Goal: Transaction & Acquisition: Purchase product/service

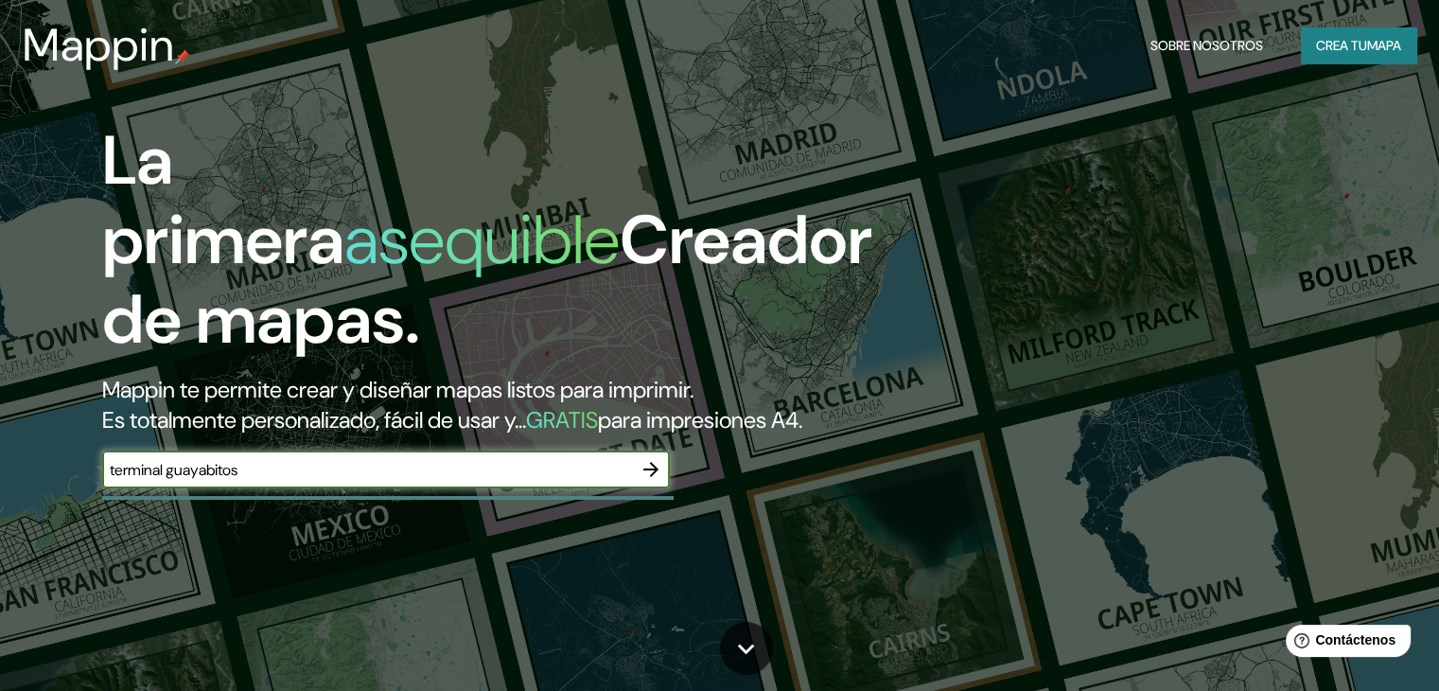
type input "terminal guayabitos"
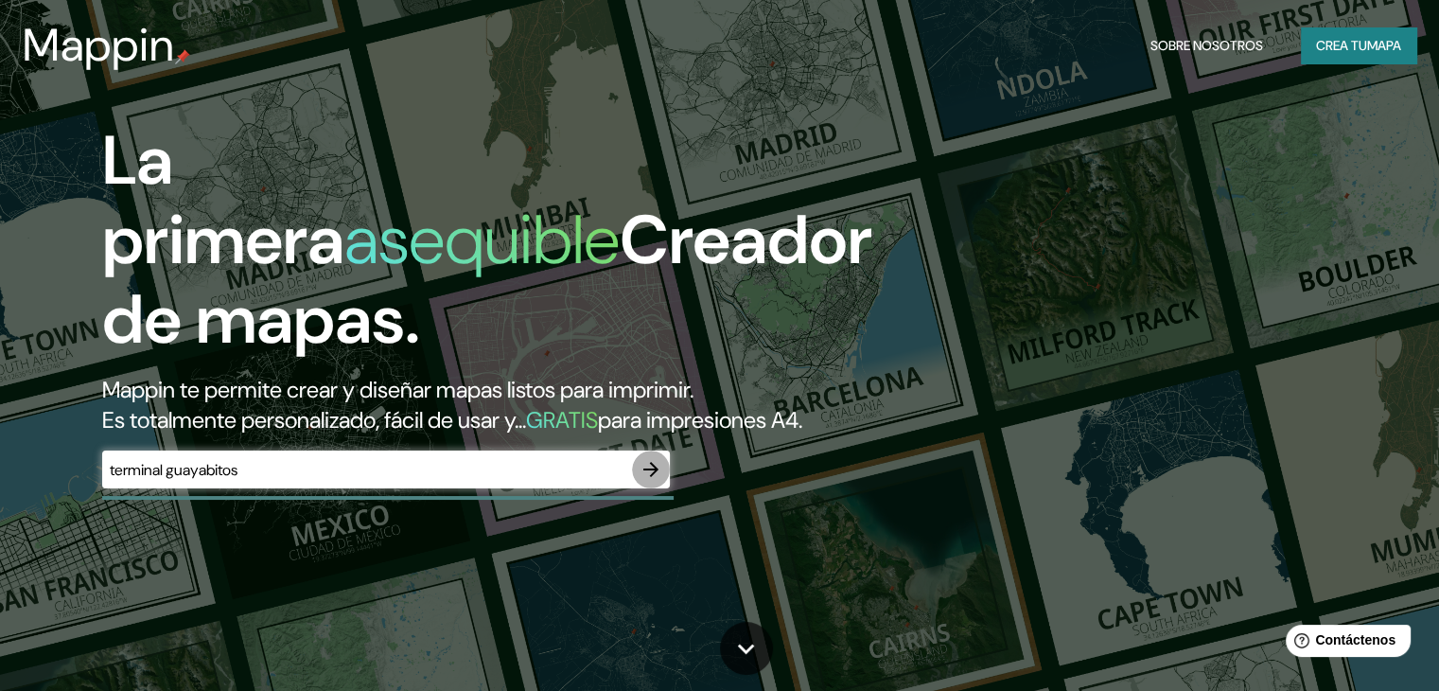
click at [653, 477] on icon "button" at bounding box center [650, 469] width 15 height 15
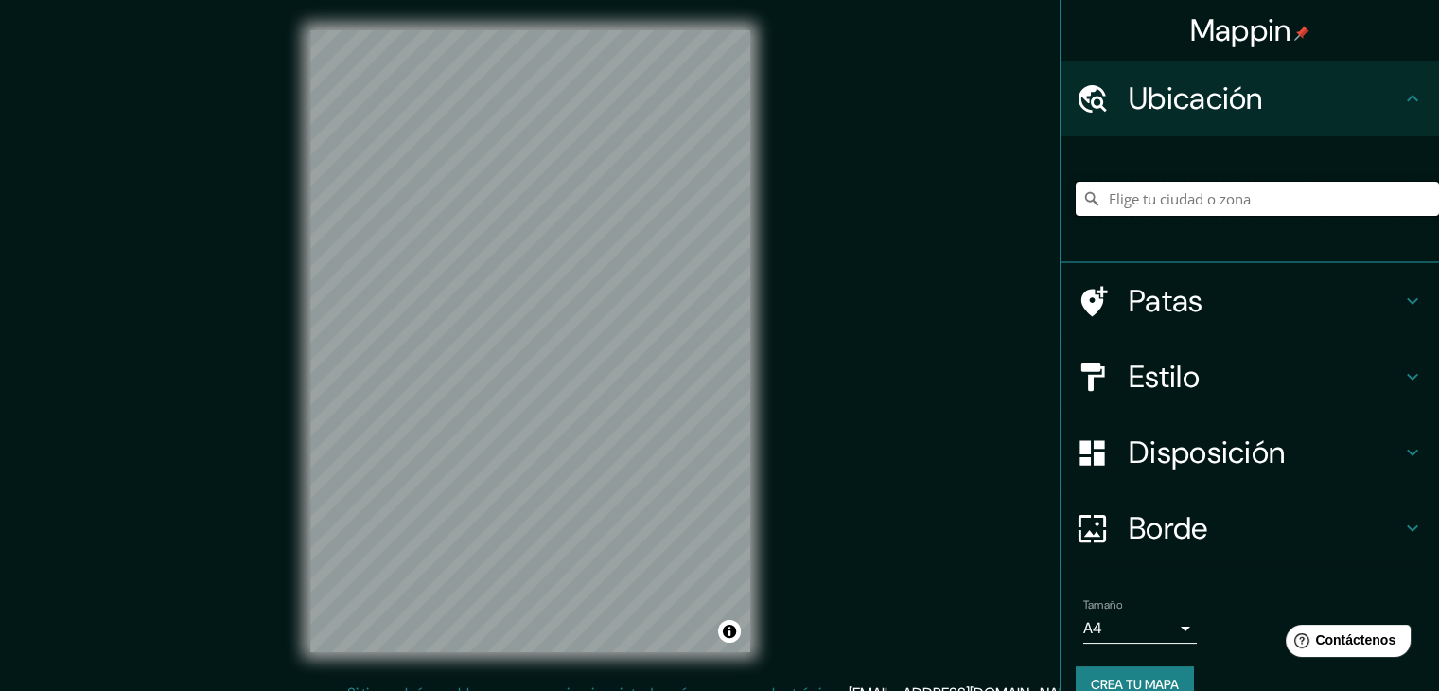
click at [1160, 194] on input "Elige tu ciudad o zona" at bounding box center [1257, 199] width 363 height 34
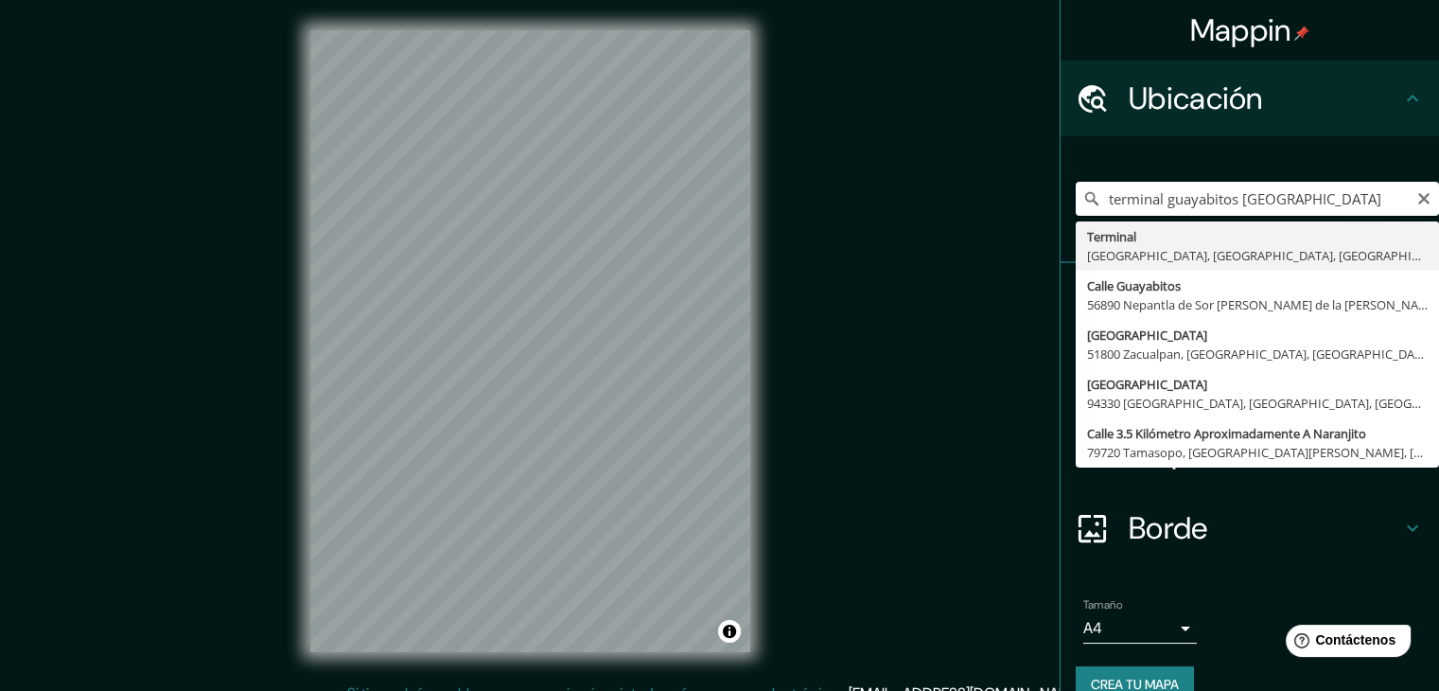
click at [1244, 197] on input "terminal guayabitos [GEOGRAPHIC_DATA]" at bounding box center [1257, 199] width 363 height 34
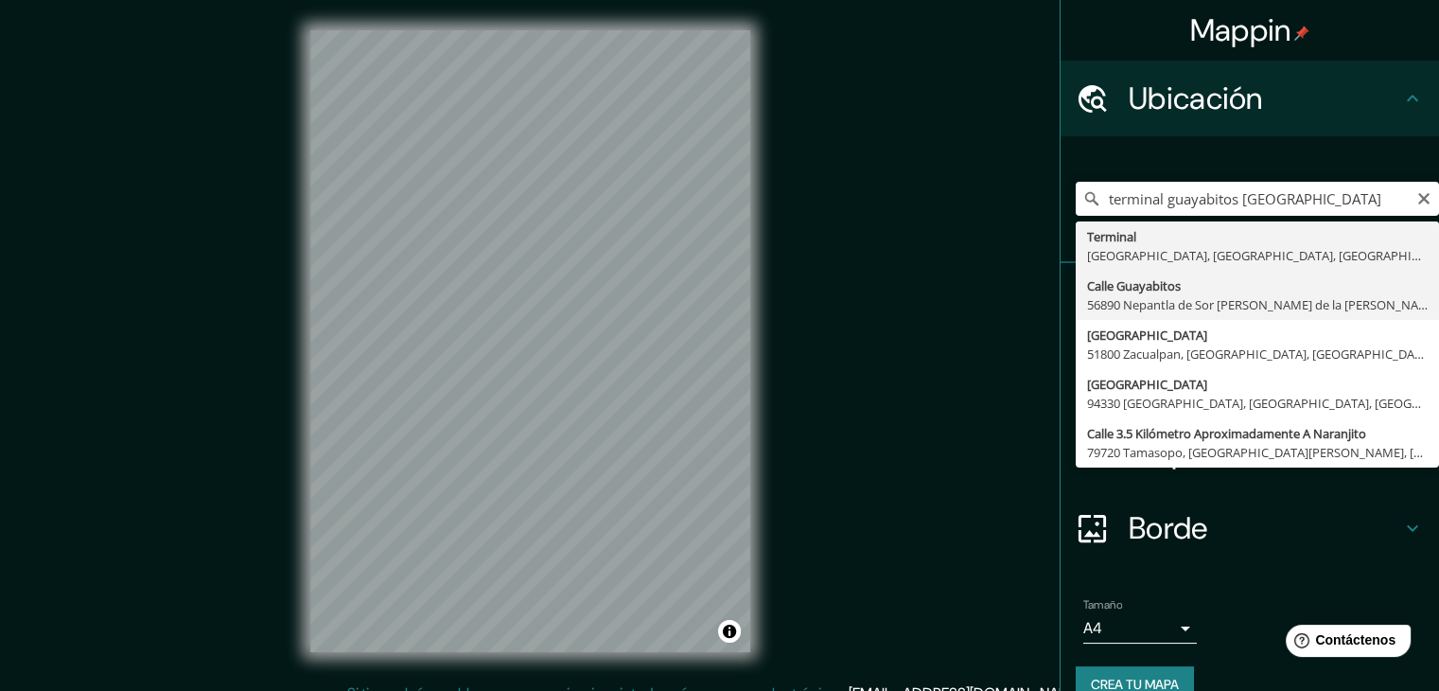
drag, startPoint x: 1244, startPoint y: 197, endPoint x: 1297, endPoint y: 281, distance: 99.5
type input "Calle Guayabitos, 56890 Nepantla de Sor [PERSON_NAME] de la [PERSON_NAME], [GEO…"
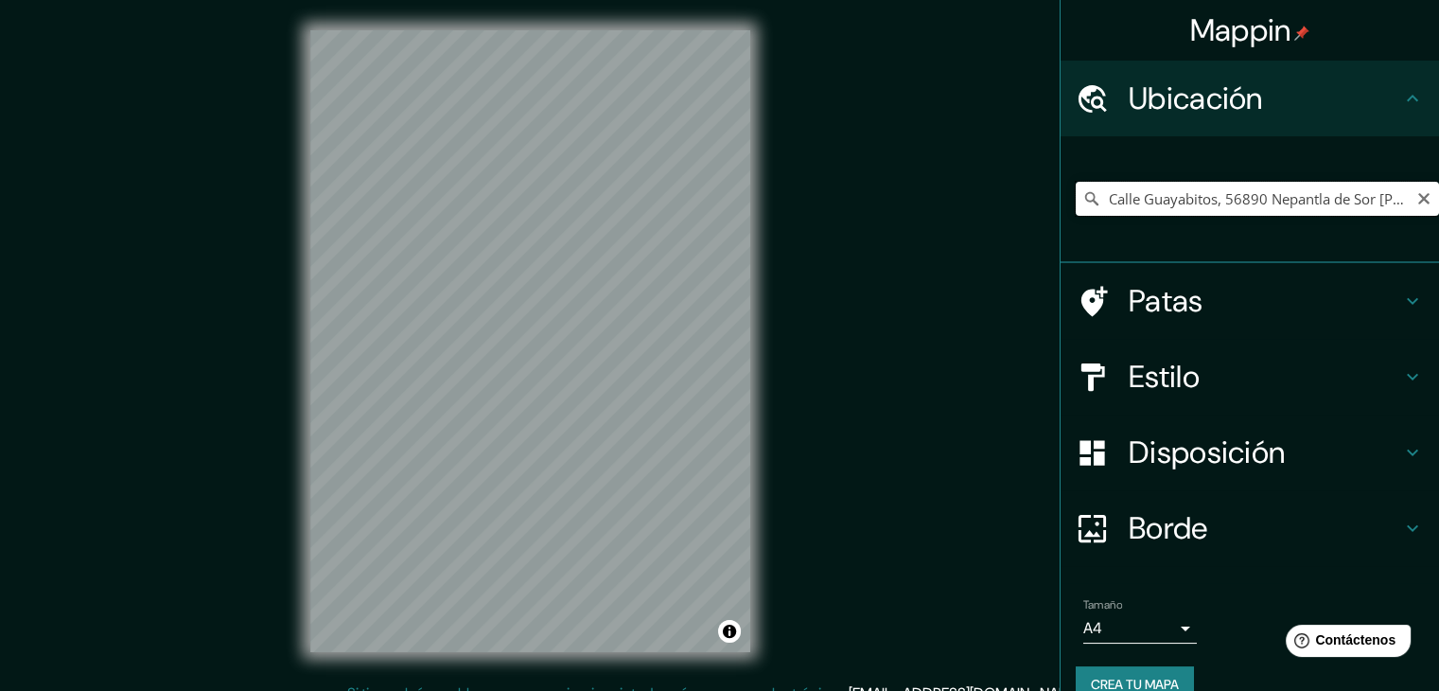
click at [1224, 211] on input "Calle Guayabitos, 56890 Nepantla de Sor [PERSON_NAME] de la [PERSON_NAME], [GEO…" at bounding box center [1257, 199] width 363 height 34
click at [1131, 190] on input "Calle Guayabitos, 56890 Nepantla de Sor [PERSON_NAME] de la [PERSON_NAME], [GEO…" at bounding box center [1257, 199] width 363 height 34
click at [1418, 200] on icon "Claro" at bounding box center [1423, 198] width 11 height 11
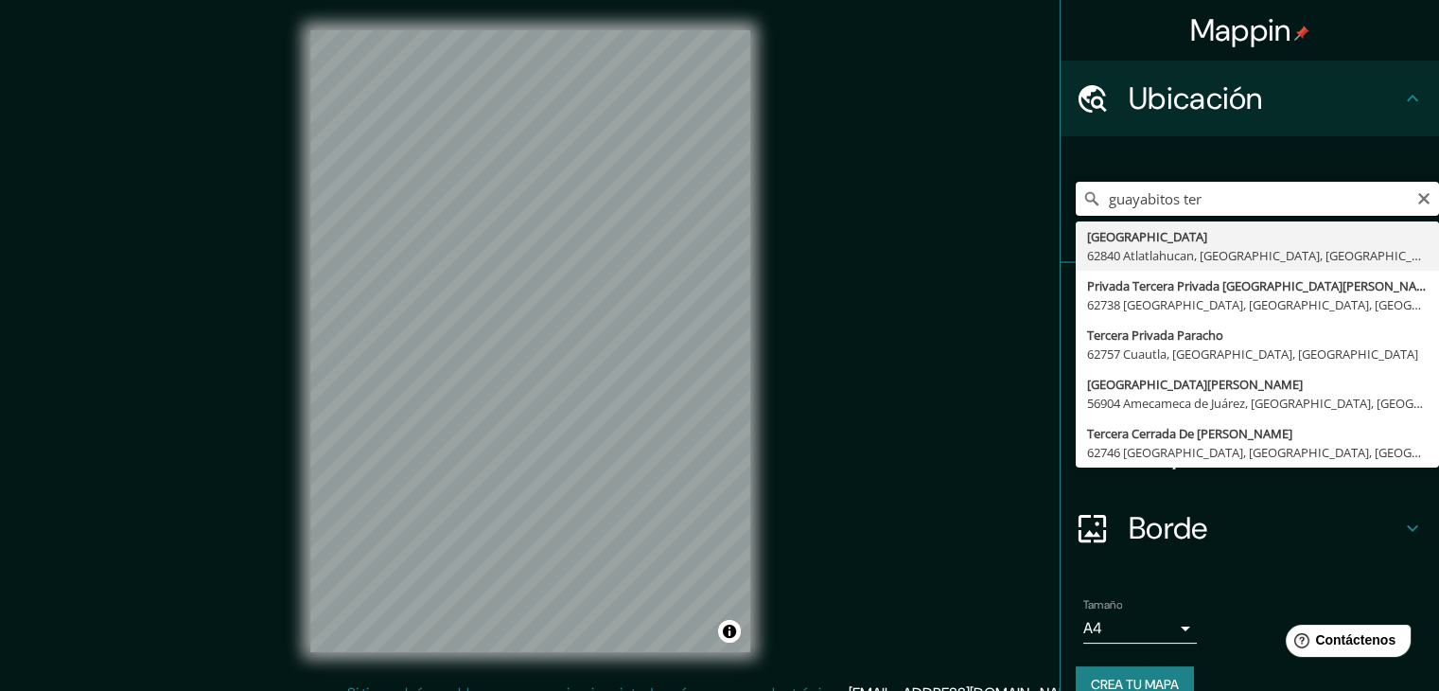
type input "guayabitos ter"
drag, startPoint x: 1236, startPoint y: 202, endPoint x: 1088, endPoint y: 208, distance: 147.8
click at [1088, 208] on input "guayabitos ter" at bounding box center [1257, 199] width 363 height 34
paste input "[PERSON_NAME], [GEOGRAPHIC_DATA], [GEOGRAPHIC_DATA]"
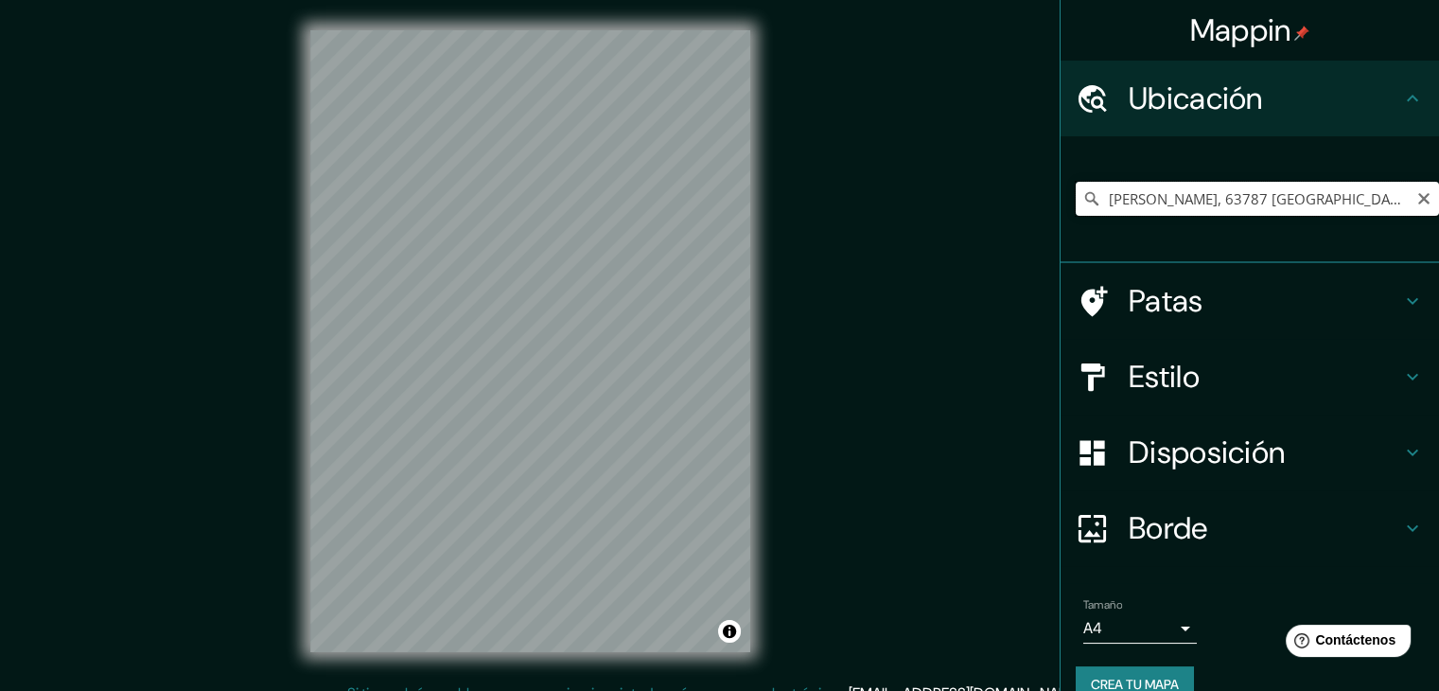
click at [1253, 198] on input "[PERSON_NAME], 63787 [GEOGRAPHIC_DATA], [GEOGRAPHIC_DATA], [GEOGRAPHIC_DATA]" at bounding box center [1257, 199] width 363 height 34
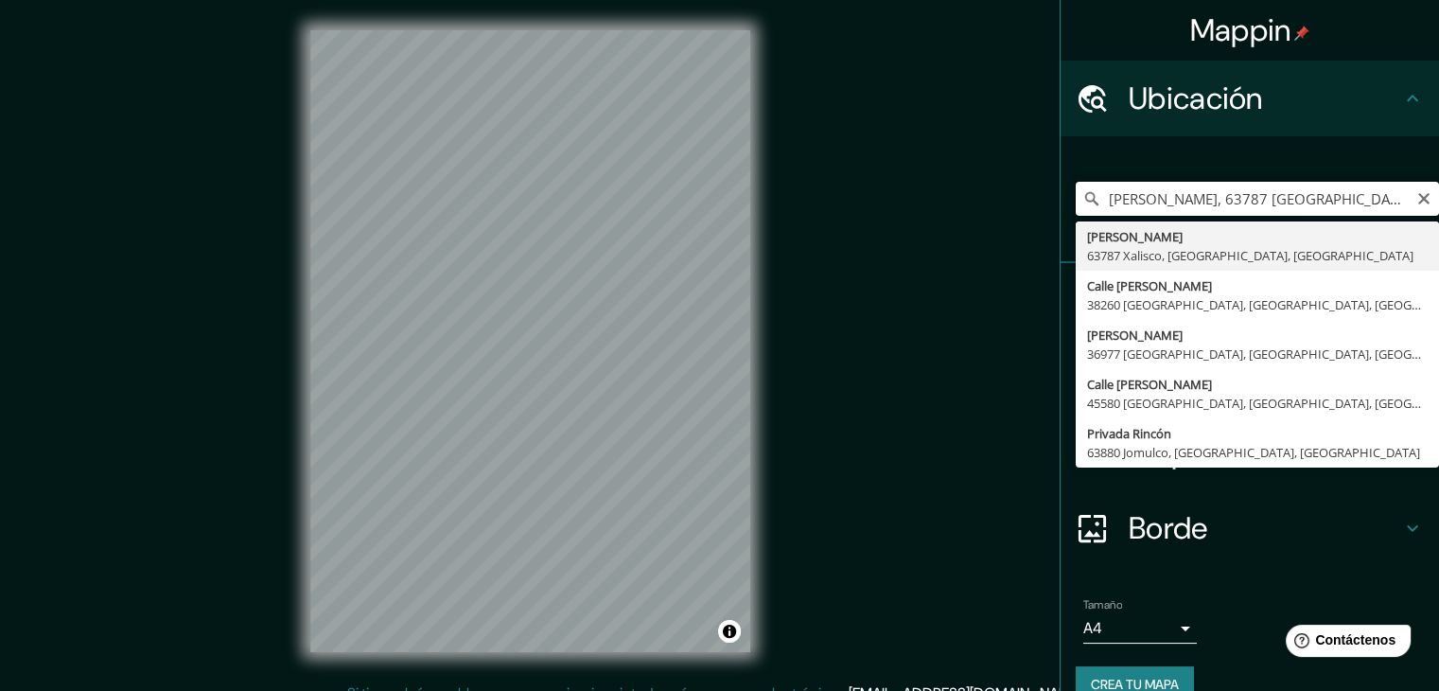
drag, startPoint x: 1247, startPoint y: 198, endPoint x: 1344, endPoint y: 202, distance: 96.6
click at [1344, 202] on input "[PERSON_NAME], 63787 [GEOGRAPHIC_DATA], [GEOGRAPHIC_DATA], [GEOGRAPHIC_DATA]" at bounding box center [1257, 199] width 363 height 34
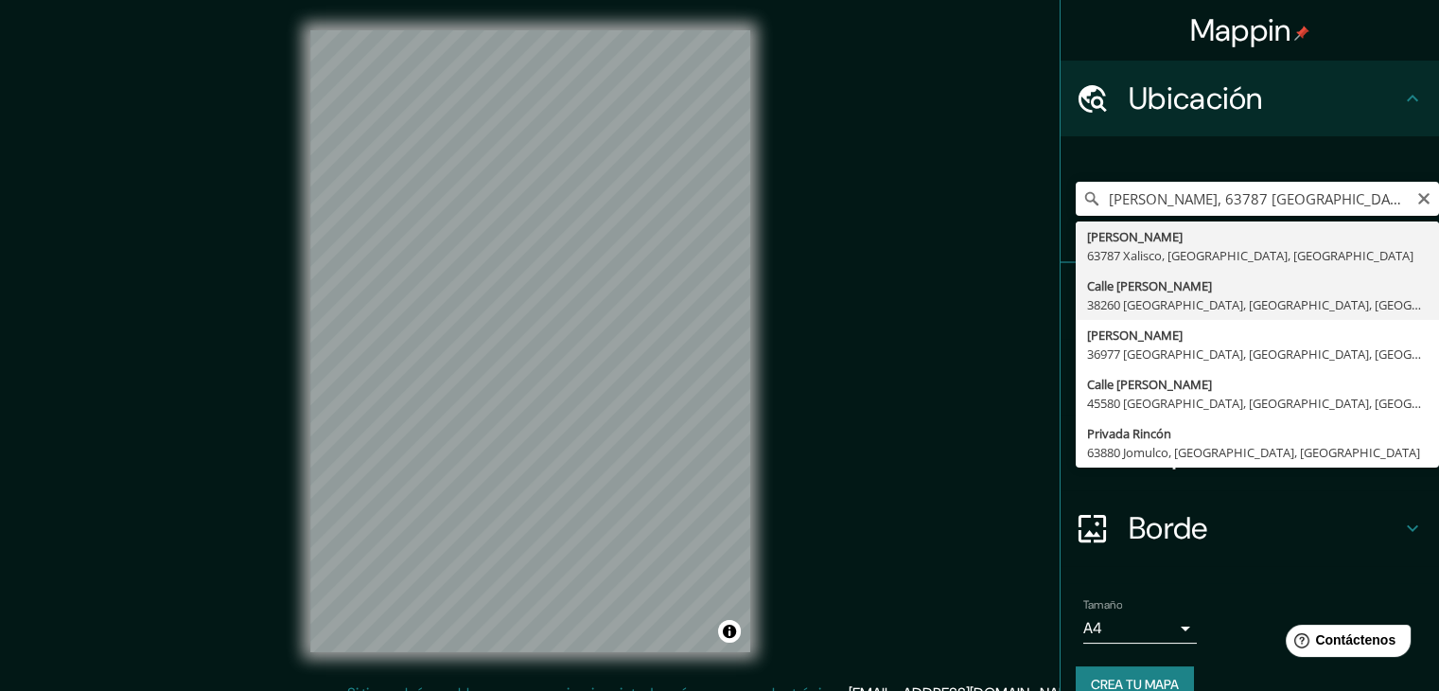
type input "[GEOGRAPHIC_DATA][PERSON_NAME], [GEOGRAPHIC_DATA][PERSON_NAME], [GEOGRAPHIC_DAT…"
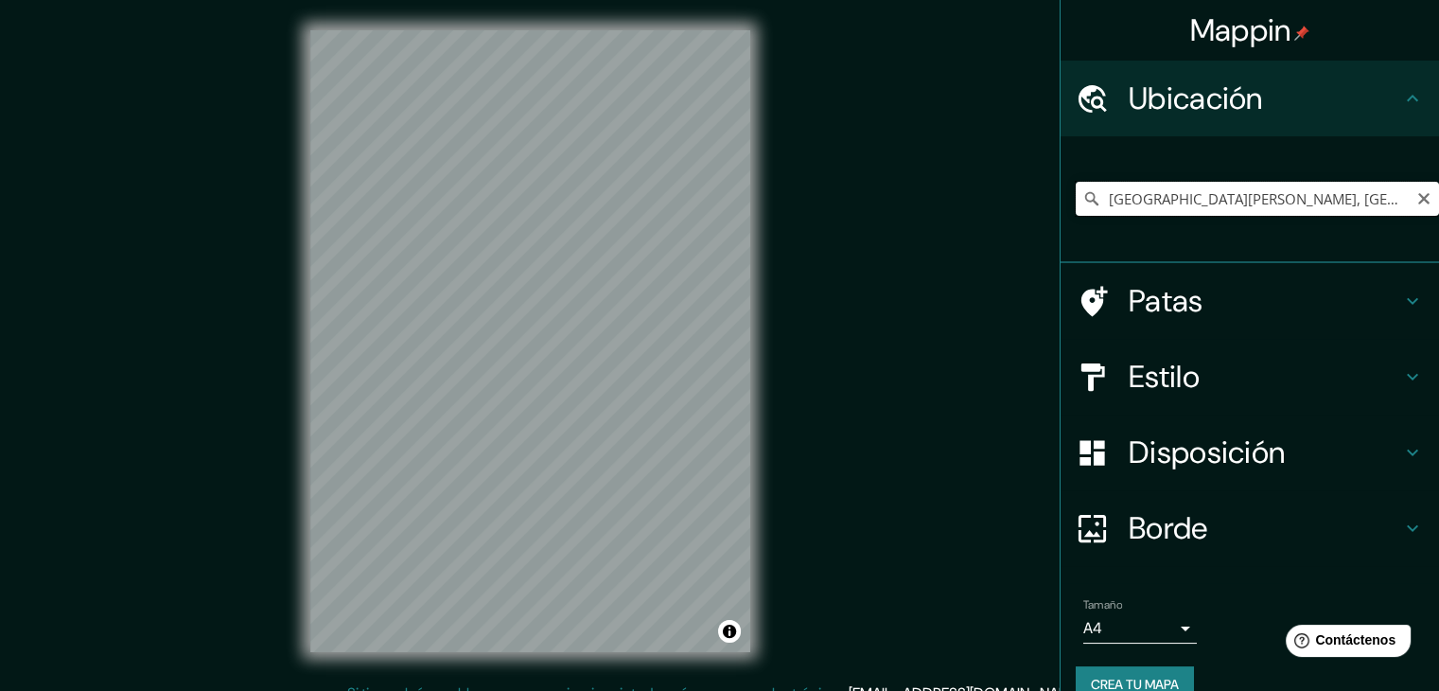
click at [1191, 197] on input "[GEOGRAPHIC_DATA][PERSON_NAME], [GEOGRAPHIC_DATA][PERSON_NAME], [GEOGRAPHIC_DAT…" at bounding box center [1257, 199] width 363 height 34
click at [1418, 198] on icon "Claro" at bounding box center [1423, 198] width 11 height 11
paste input "[PERSON_NAME], [GEOGRAPHIC_DATA], [GEOGRAPHIC_DATA]"
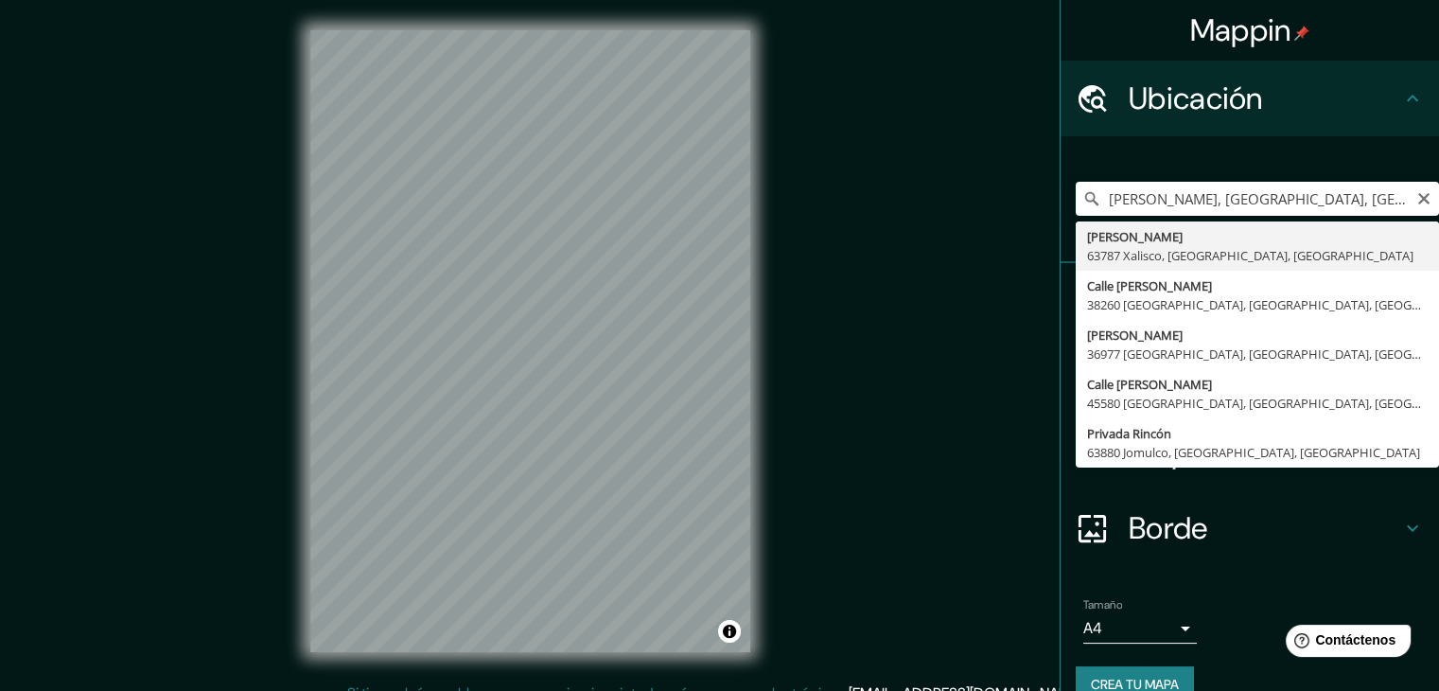
type input "[PERSON_NAME], 63787 [GEOGRAPHIC_DATA], [GEOGRAPHIC_DATA], [GEOGRAPHIC_DATA]"
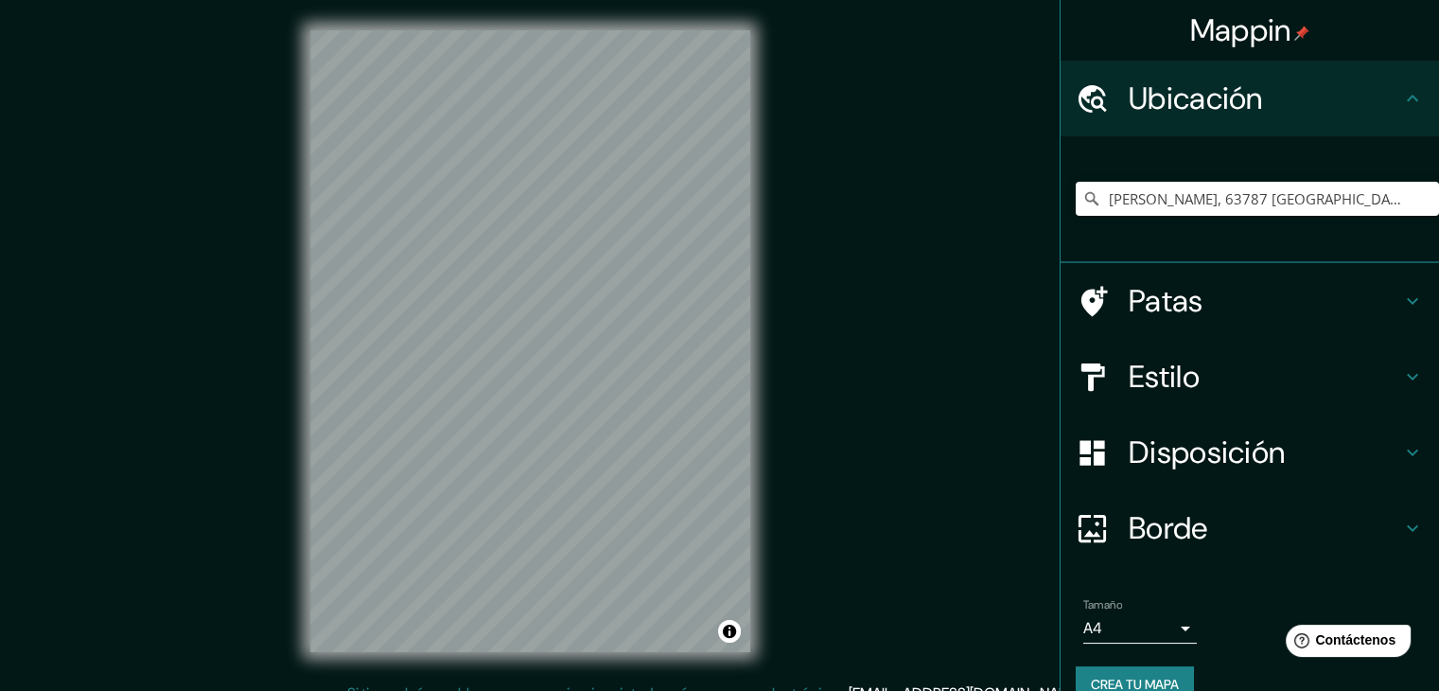
click at [1205, 356] on div "Estilo" at bounding box center [1250, 377] width 379 height 76
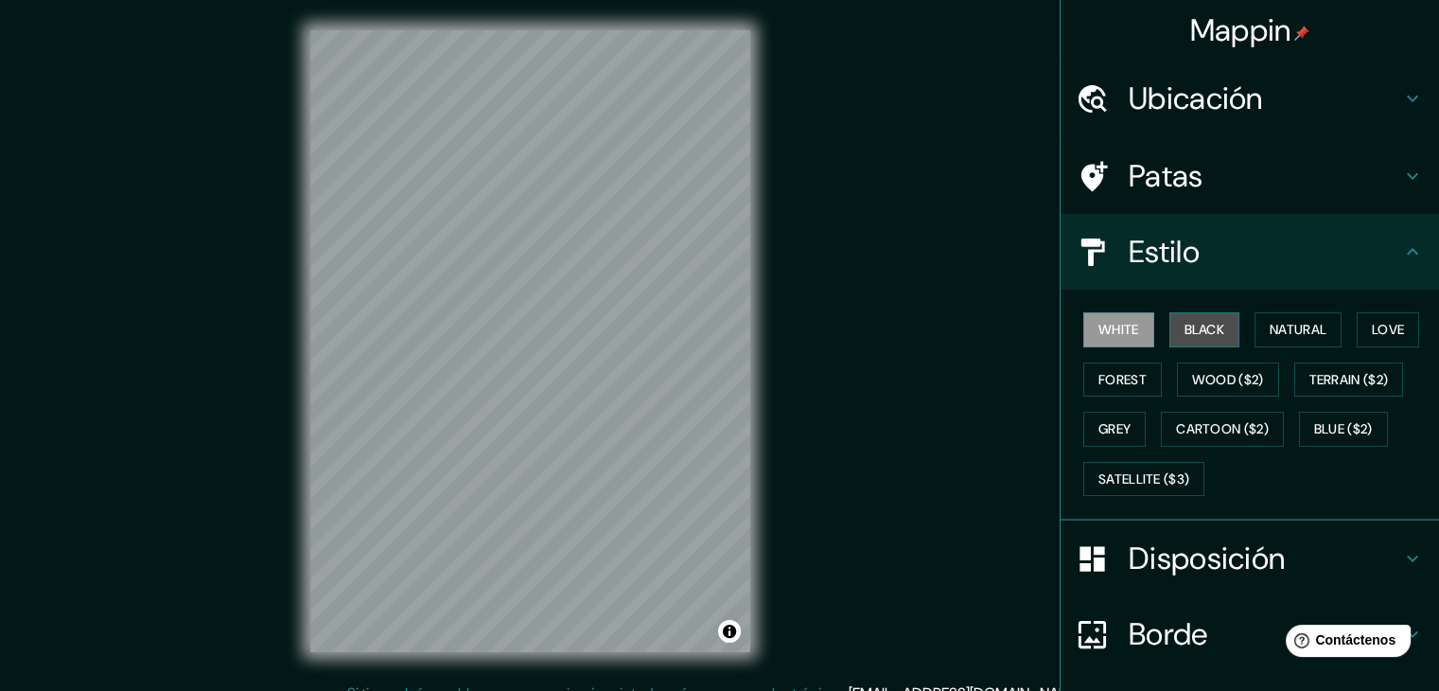
click at [1196, 338] on button "Black" at bounding box center [1205, 329] width 71 height 35
click at [1101, 391] on button "Forest" at bounding box center [1122, 379] width 79 height 35
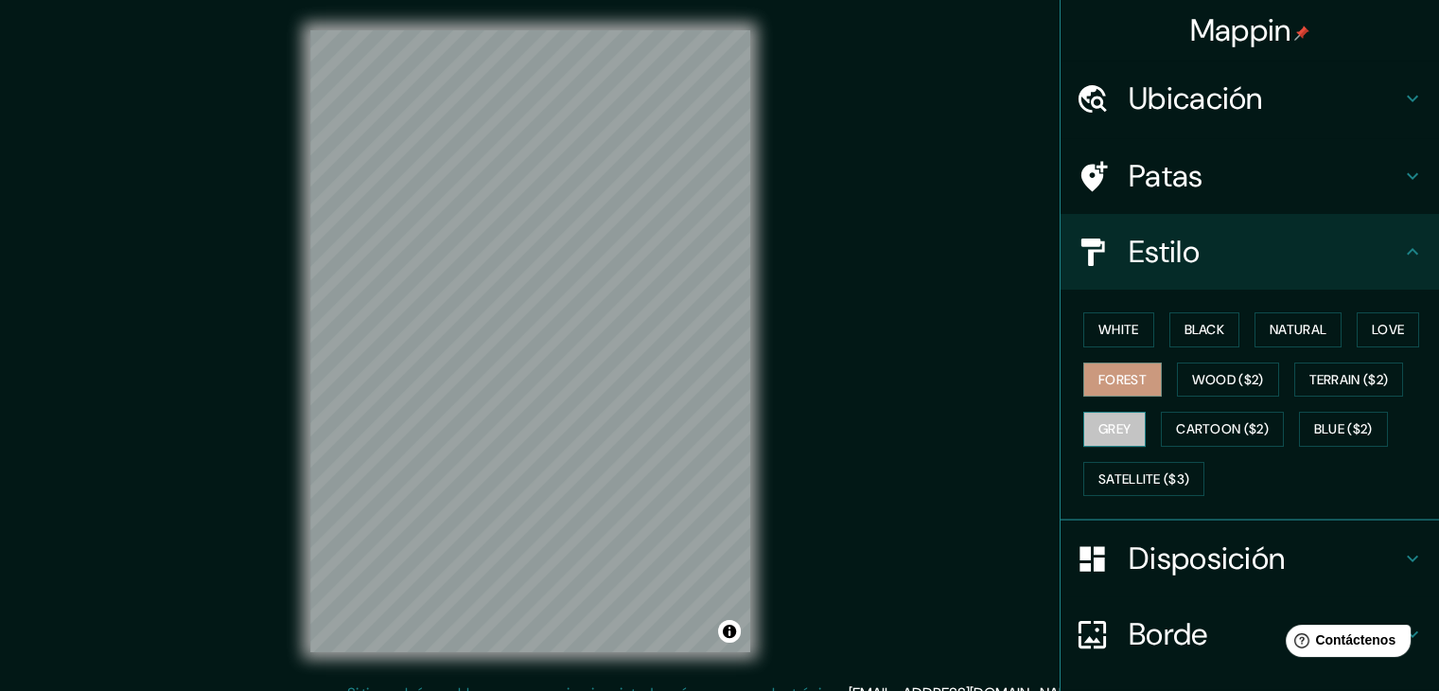
click at [1103, 436] on button "Grey" at bounding box center [1114, 429] width 62 height 35
click at [1251, 436] on button "Cartoon ($2)" at bounding box center [1222, 429] width 123 height 35
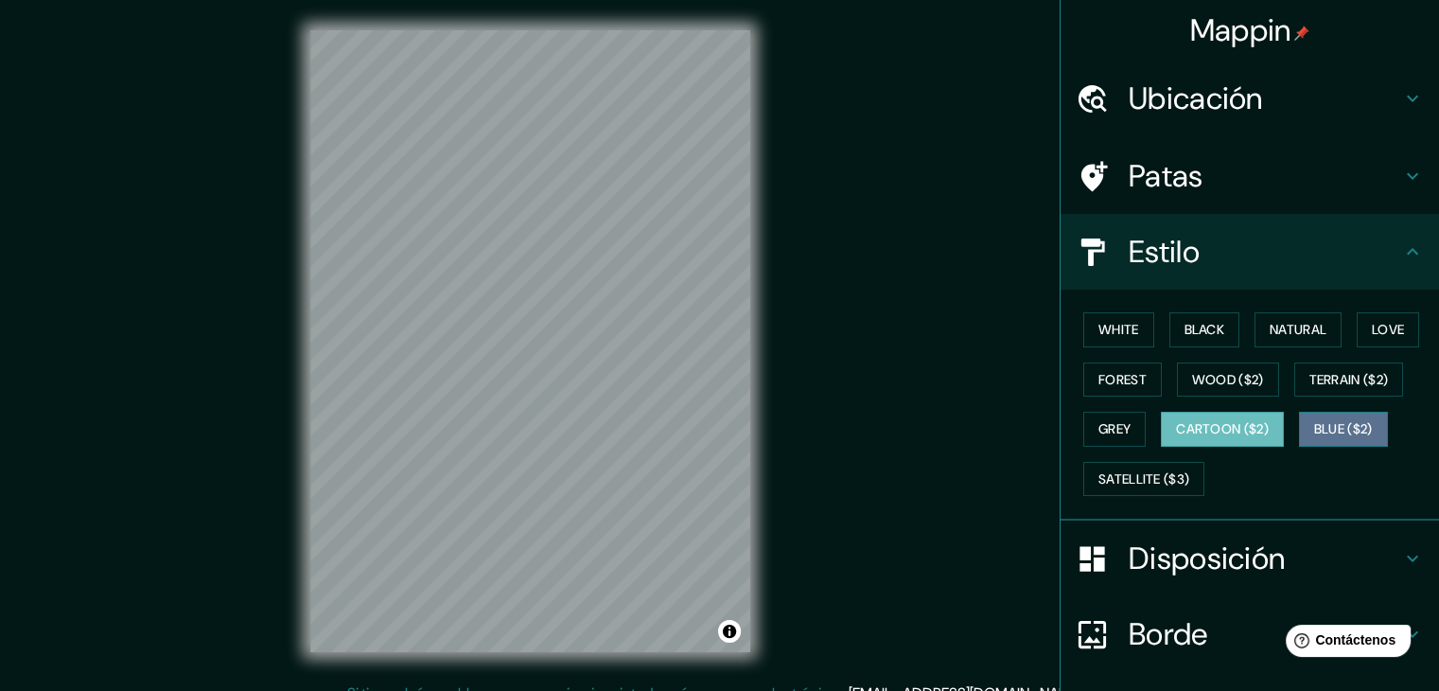
click at [1329, 422] on button "Blue ($2)" at bounding box center [1343, 429] width 89 height 35
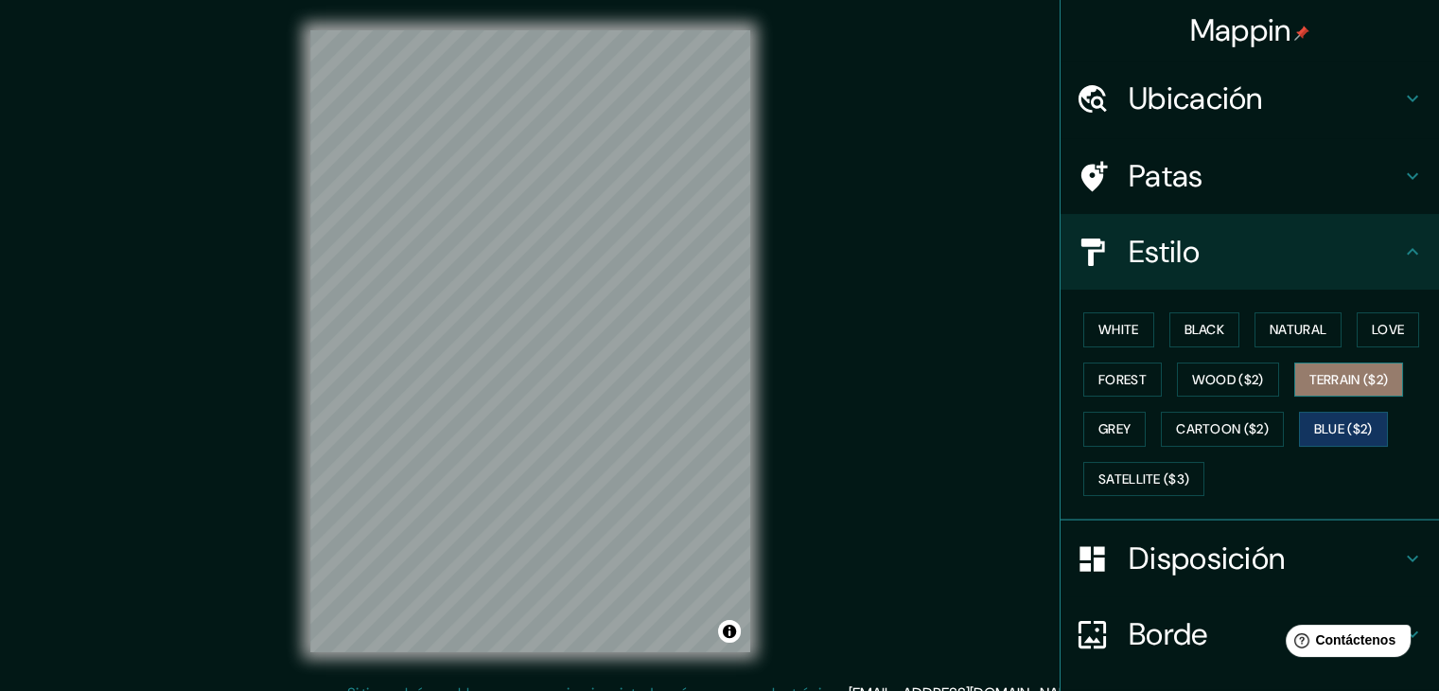
click at [1342, 376] on button "Terrain ($2)" at bounding box center [1349, 379] width 110 height 35
click at [1381, 322] on button "Love" at bounding box center [1388, 329] width 62 height 35
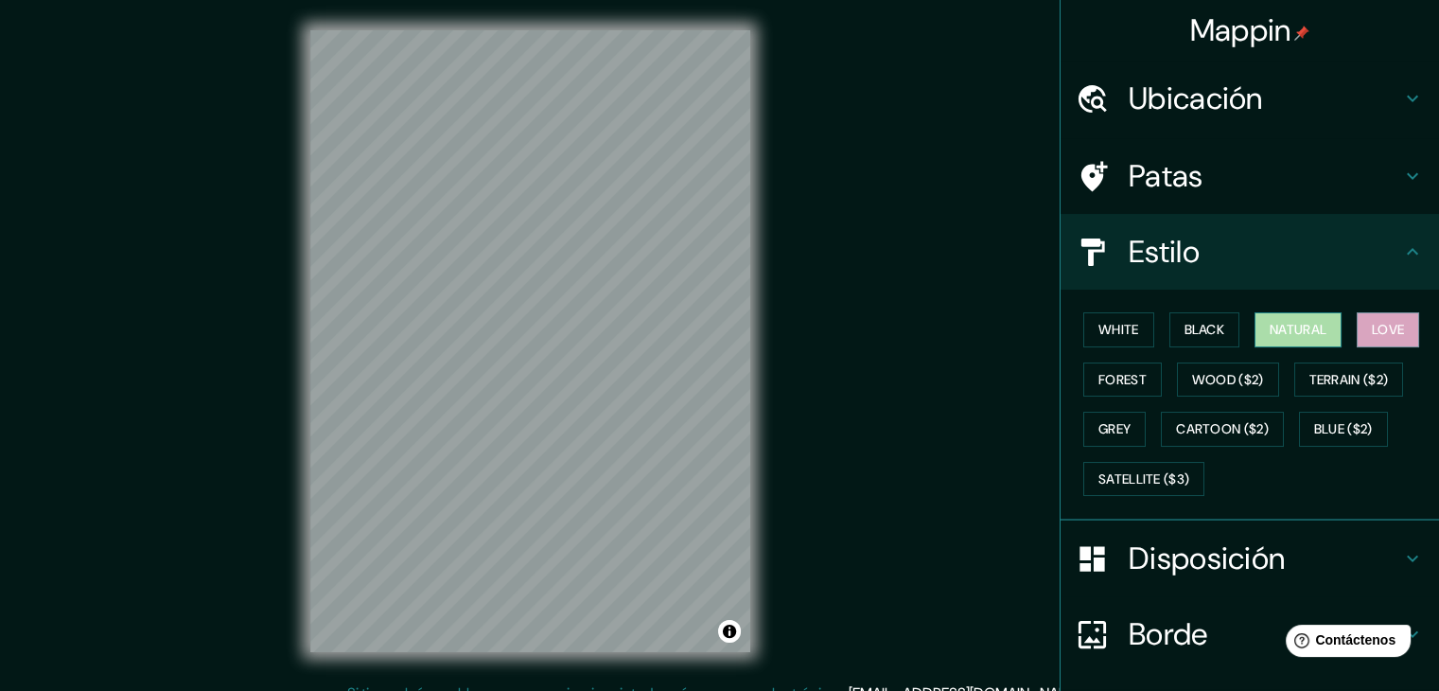
click at [1295, 319] on button "Natural" at bounding box center [1298, 329] width 87 height 35
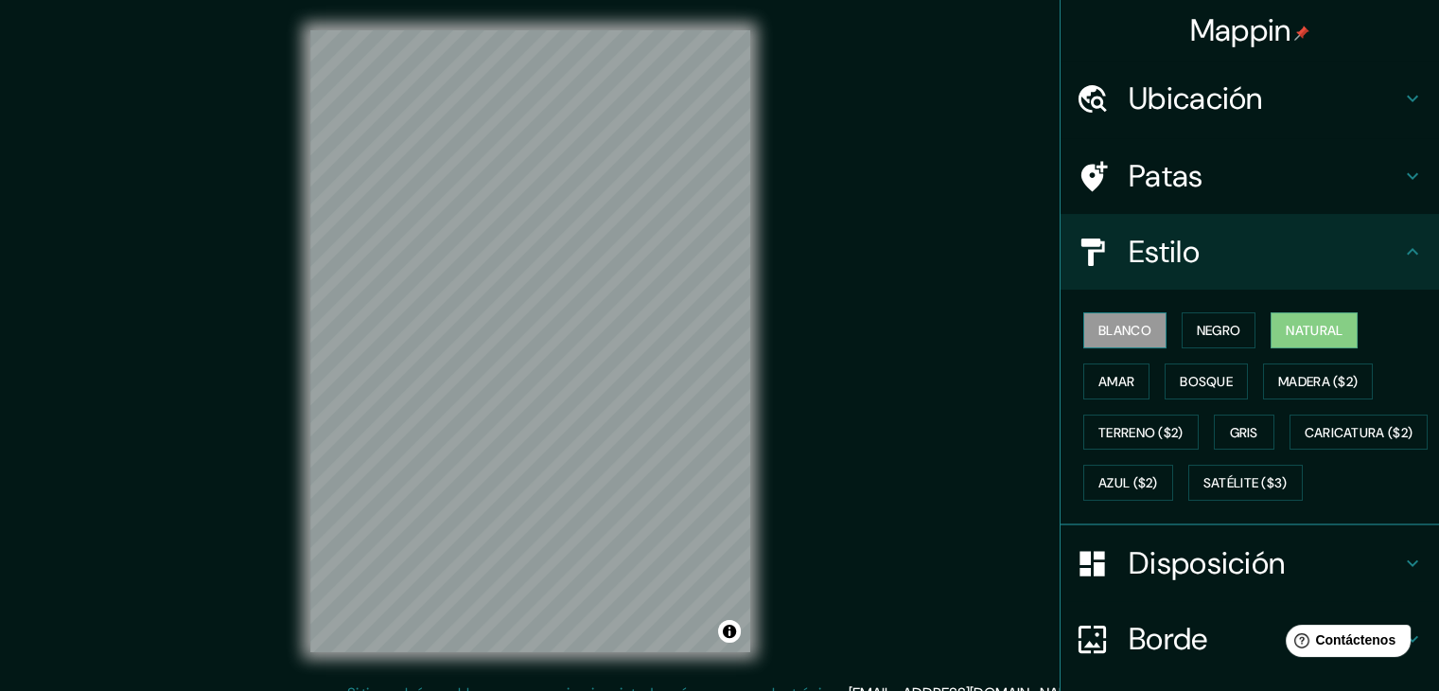
click at [1100, 341] on font "Blanco" at bounding box center [1125, 330] width 53 height 25
click at [1205, 164] on h4 "Patas" at bounding box center [1265, 176] width 273 height 38
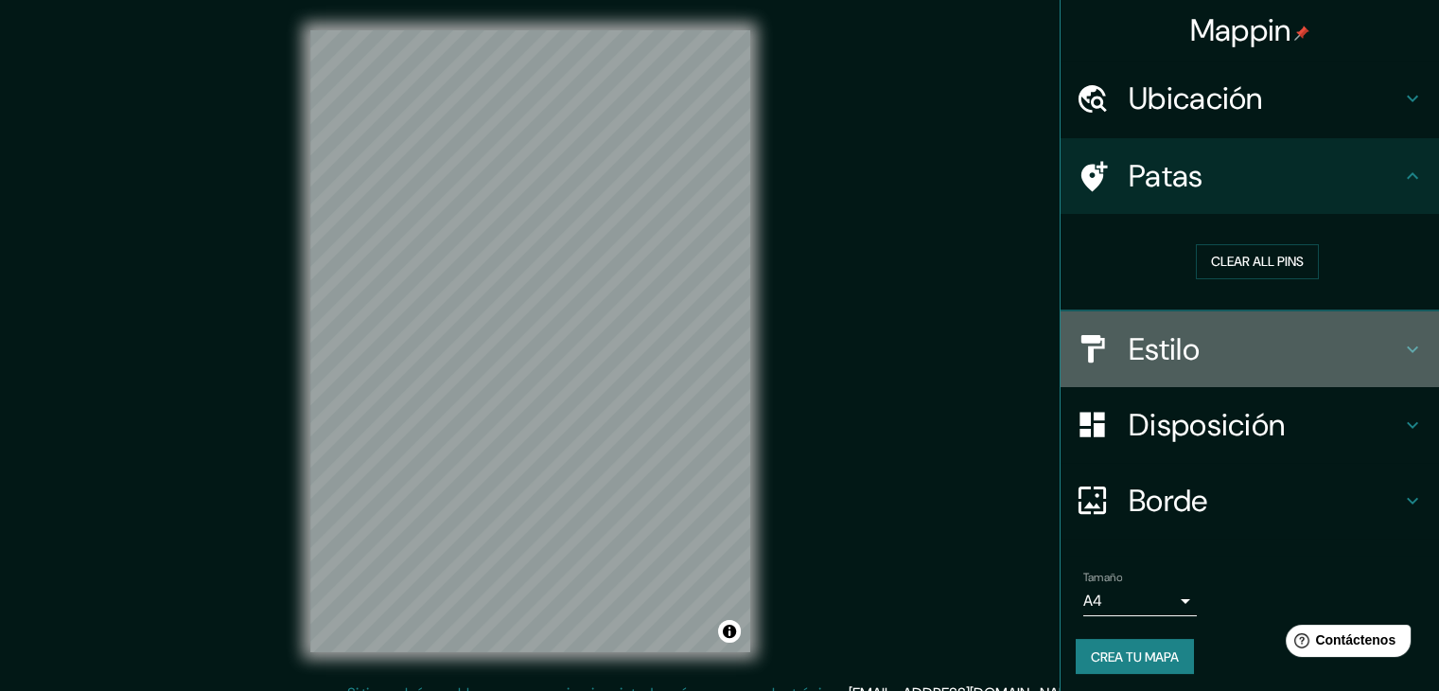
click at [1163, 376] on div "Estilo" at bounding box center [1250, 349] width 379 height 76
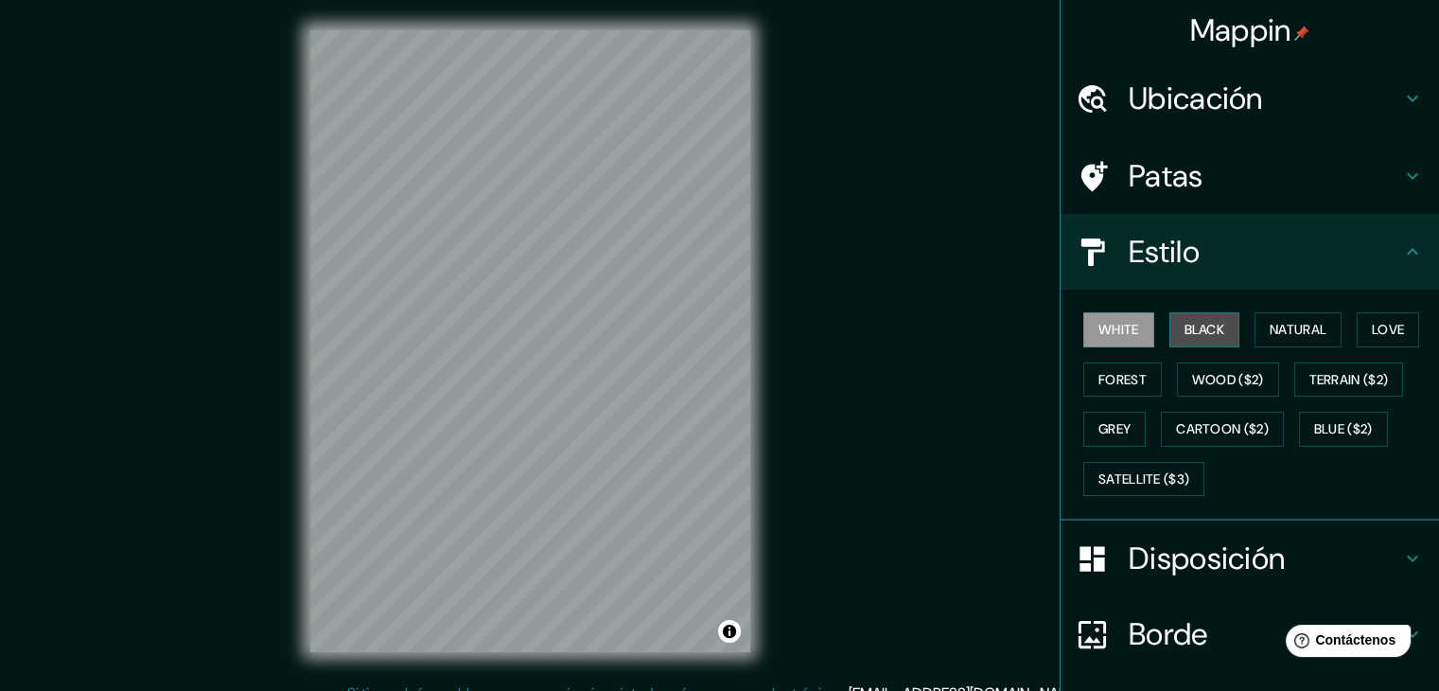
click at [1196, 339] on button "Black" at bounding box center [1205, 329] width 71 height 35
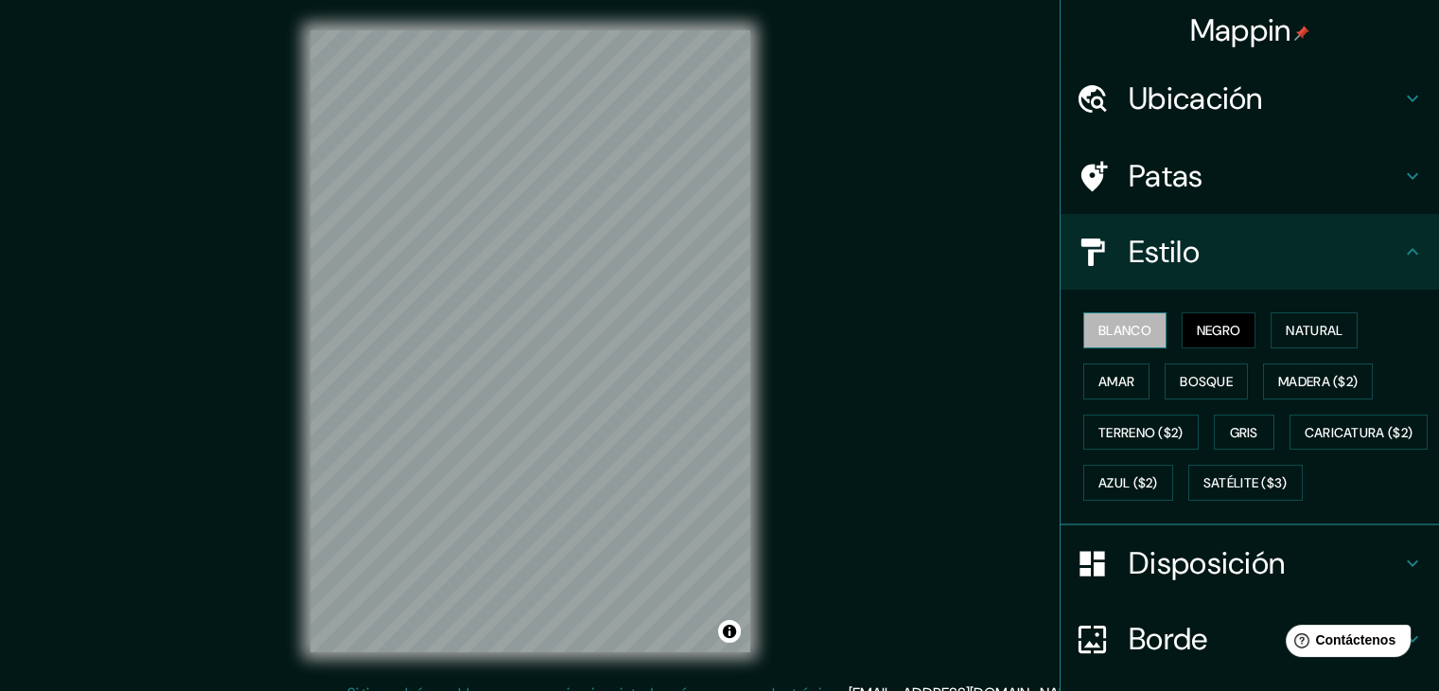
click at [1115, 331] on font "Blanco" at bounding box center [1125, 330] width 53 height 17
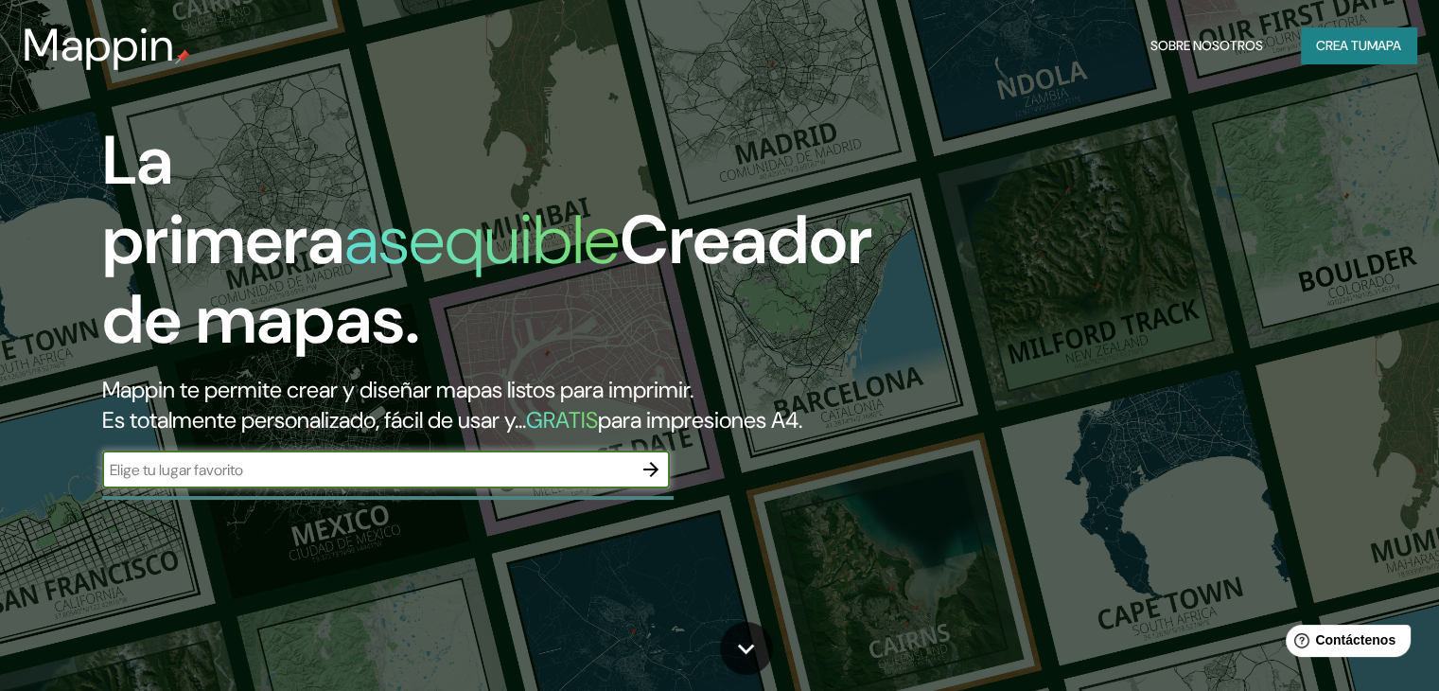
click at [599, 481] on input "text" at bounding box center [367, 470] width 530 height 22
type input "terminal guayabitos"
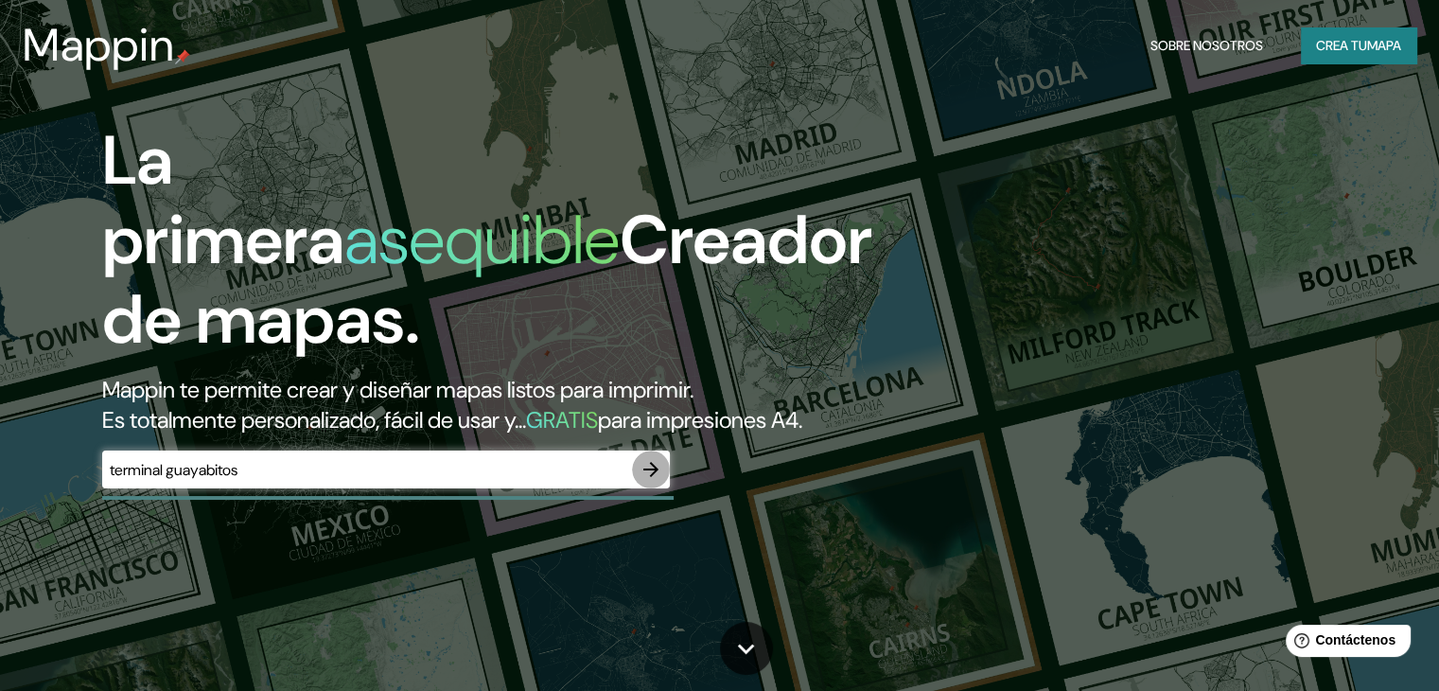
click at [643, 481] on icon "button" at bounding box center [651, 469] width 23 height 23
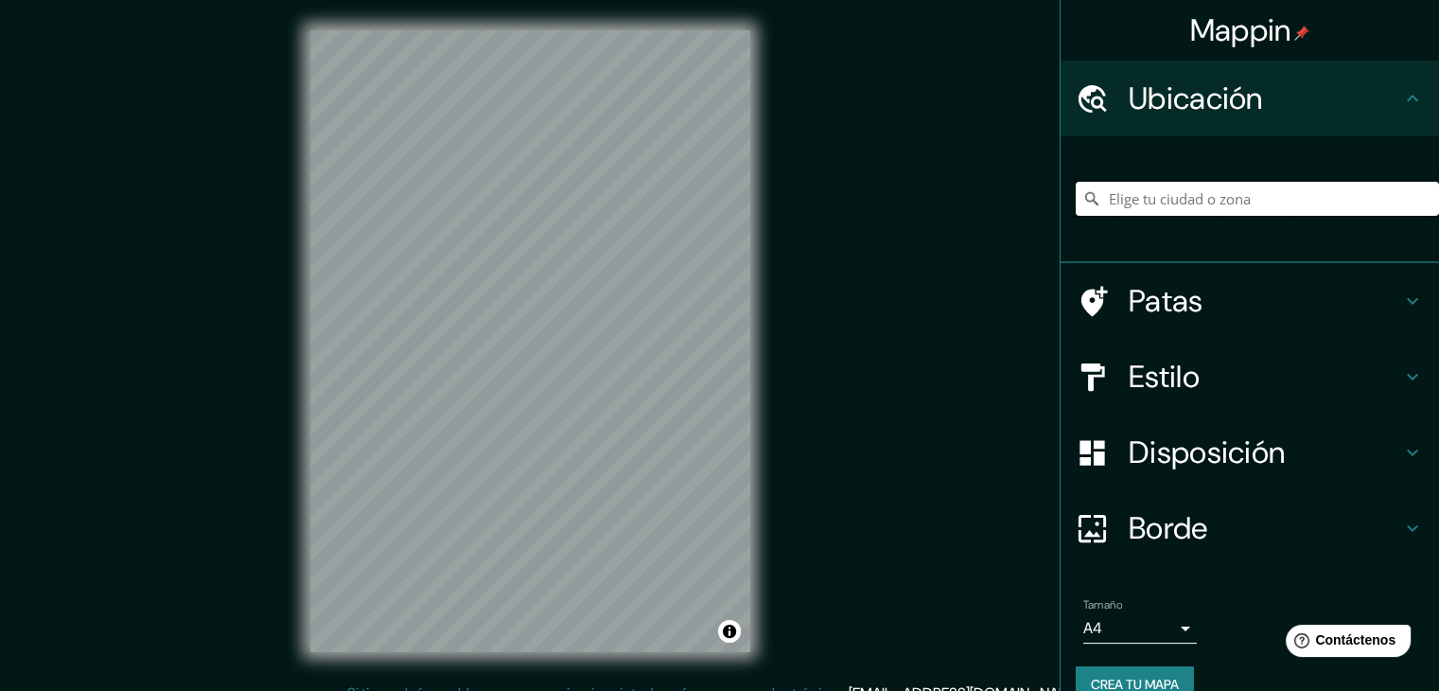
click at [1195, 194] on input "Elige tu ciudad o zona" at bounding box center [1257, 199] width 363 height 34
paste input "t"
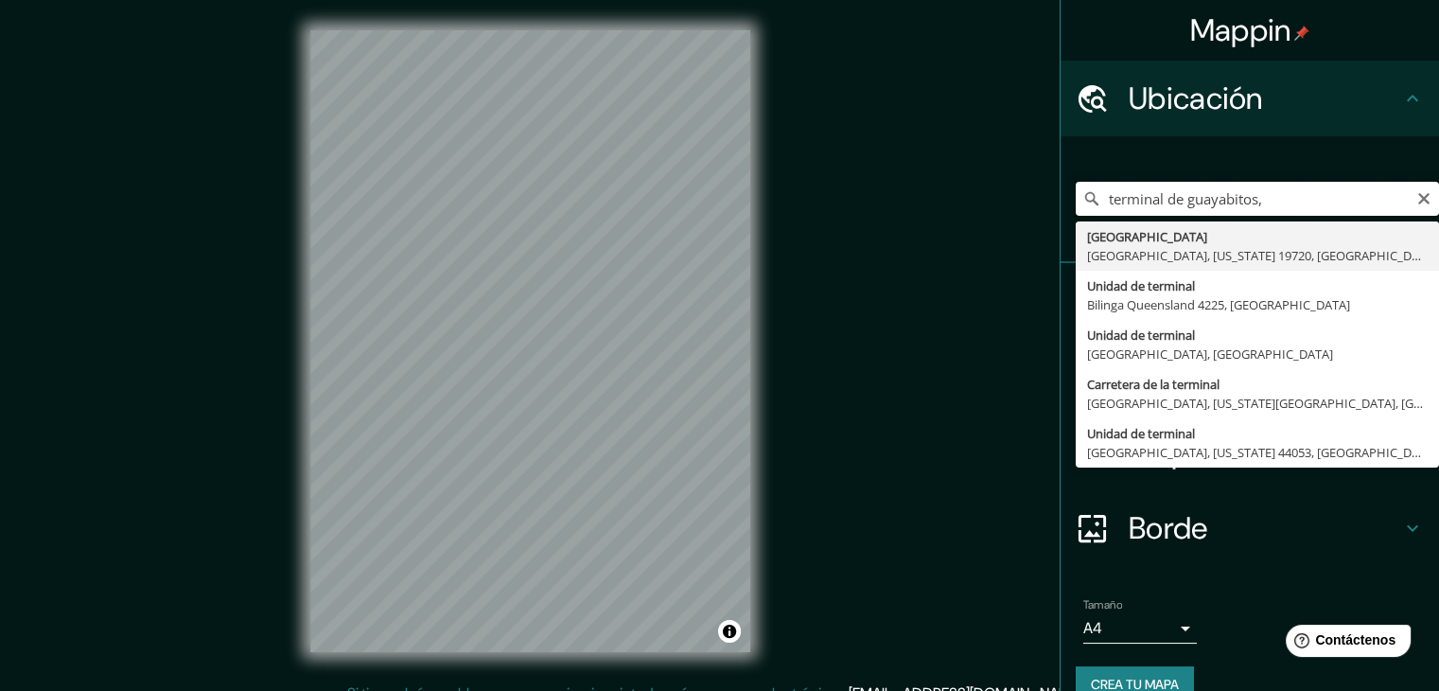
type input "terminal de guayabitos,"
click at [1418, 194] on icon "Claro" at bounding box center [1423, 198] width 11 height 11
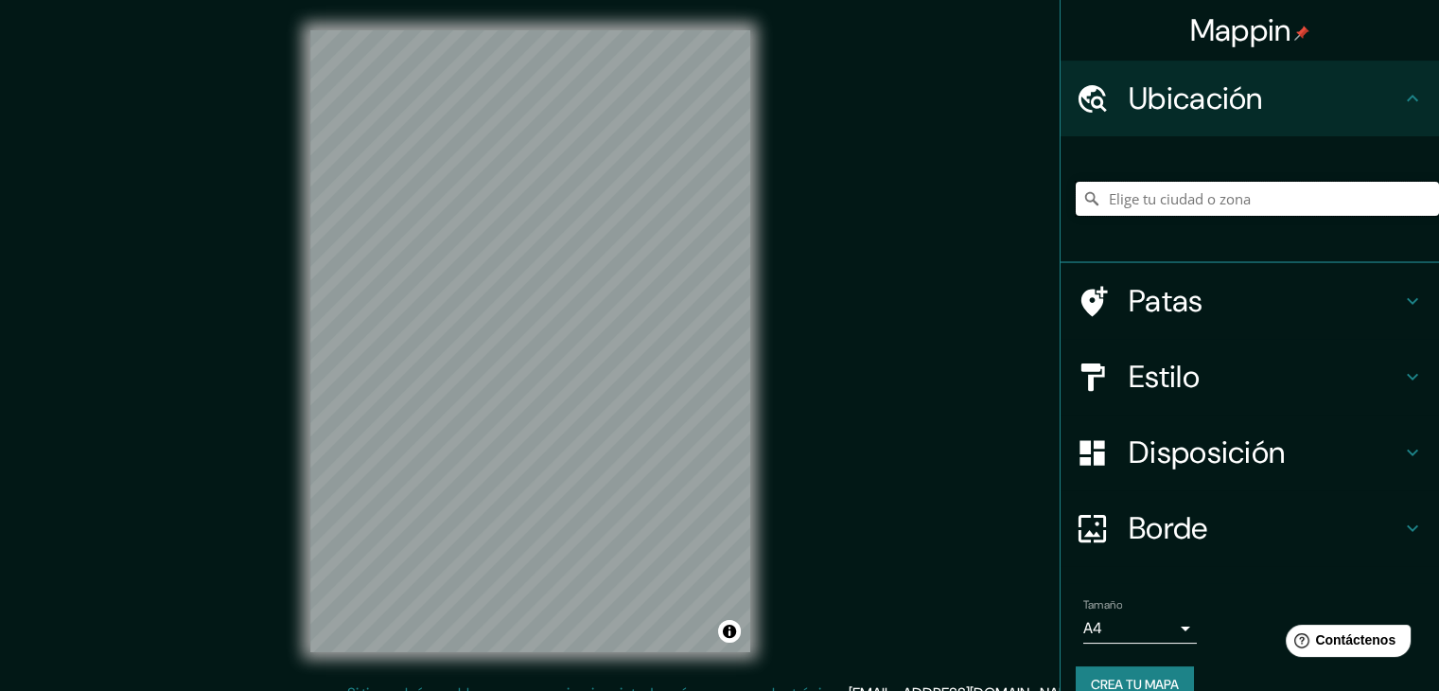
paste input "[PERSON_NAME], [GEOGRAPHIC_DATA], [GEOGRAPHIC_DATA]"
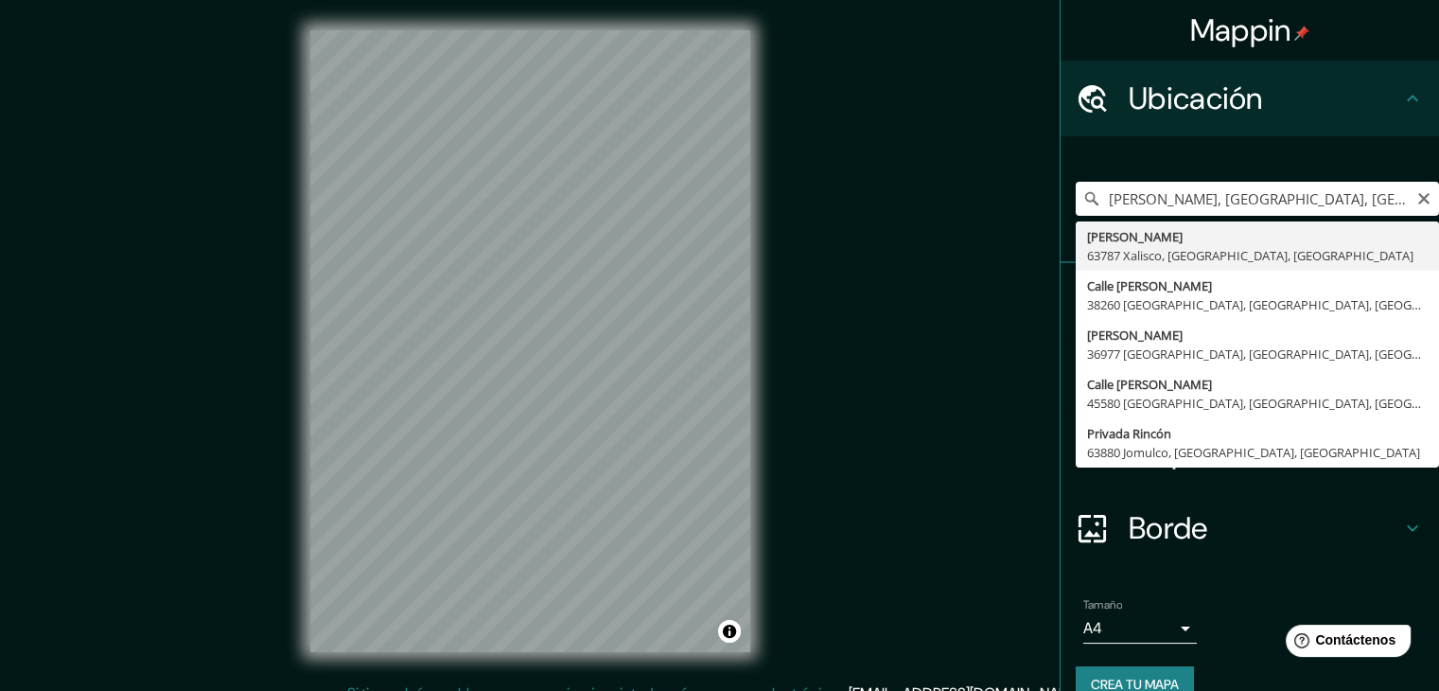
type input "[PERSON_NAME], 63787 [GEOGRAPHIC_DATA], [GEOGRAPHIC_DATA], [GEOGRAPHIC_DATA]"
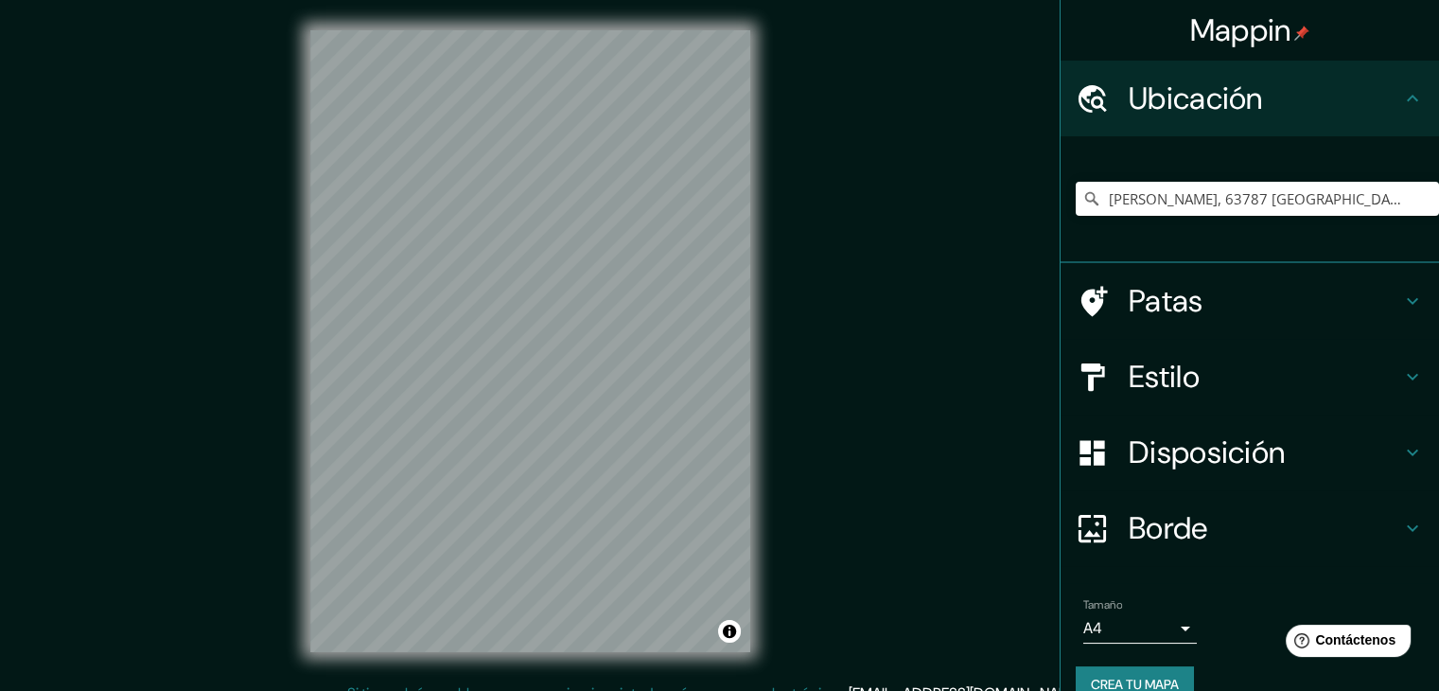
click at [358, 489] on div "Mappin Ubicación Rincón De Guayabitos, 63787 Xalisco, Nayarit, México Patas Est…" at bounding box center [719, 356] width 1439 height 713
